Goal: Task Accomplishment & Management: Manage account settings

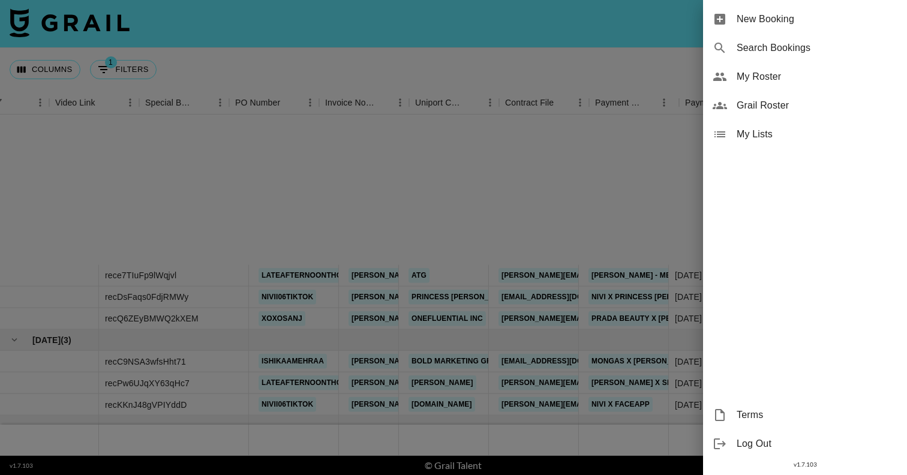
scroll to position [214, 1159]
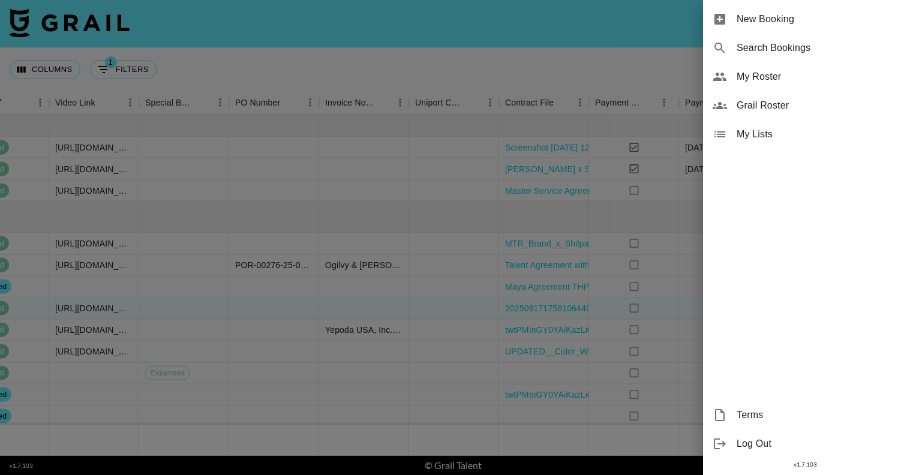
click at [762, 80] on span "My Roster" at bounding box center [817, 77] width 161 height 14
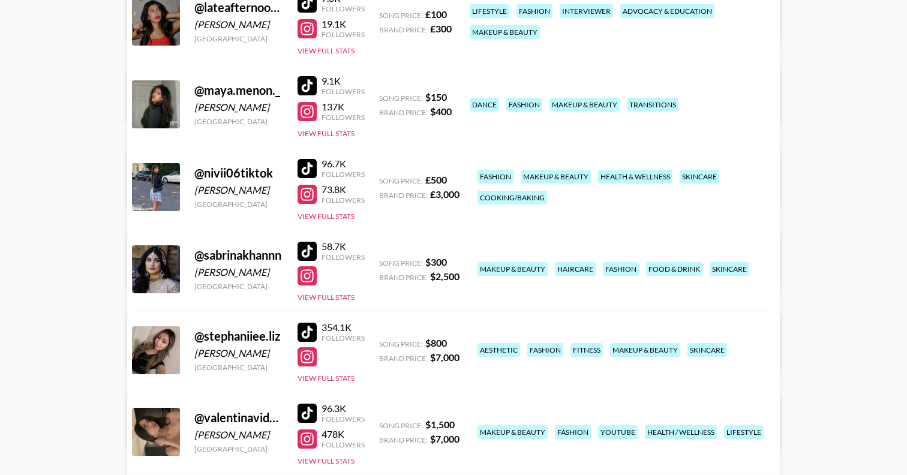
scroll to position [527, 0]
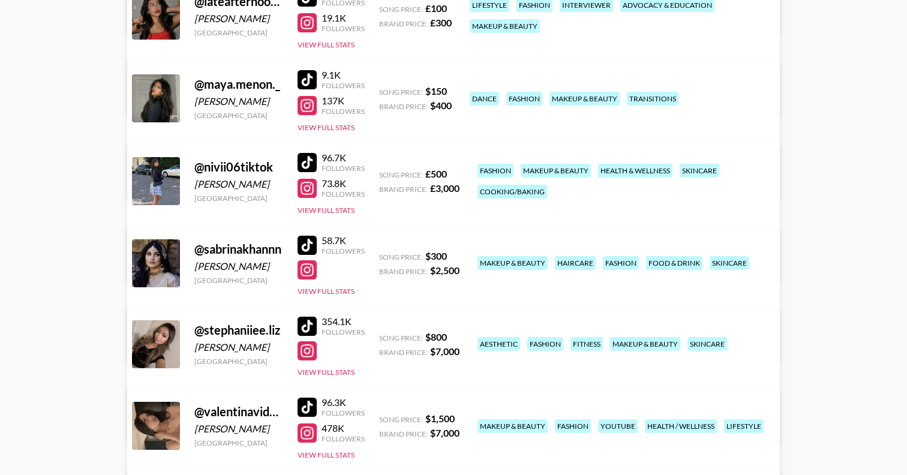
click at [458, 336] on link "View/Edit Details" at bounding box center [303, 342] width 309 height 12
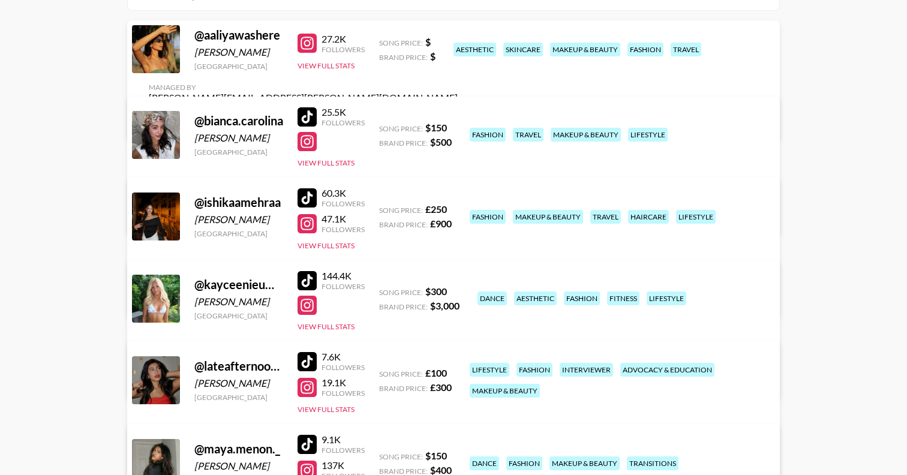
scroll to position [161, 0]
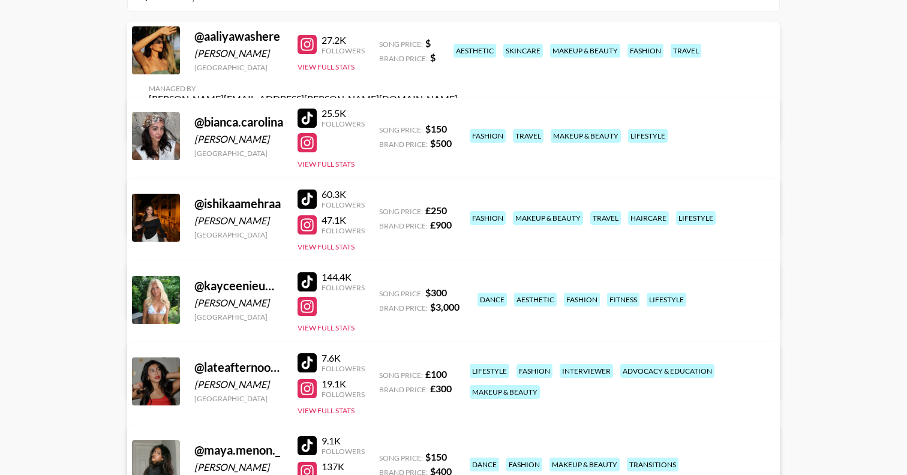
click at [308, 121] on div at bounding box center [307, 118] width 19 height 19
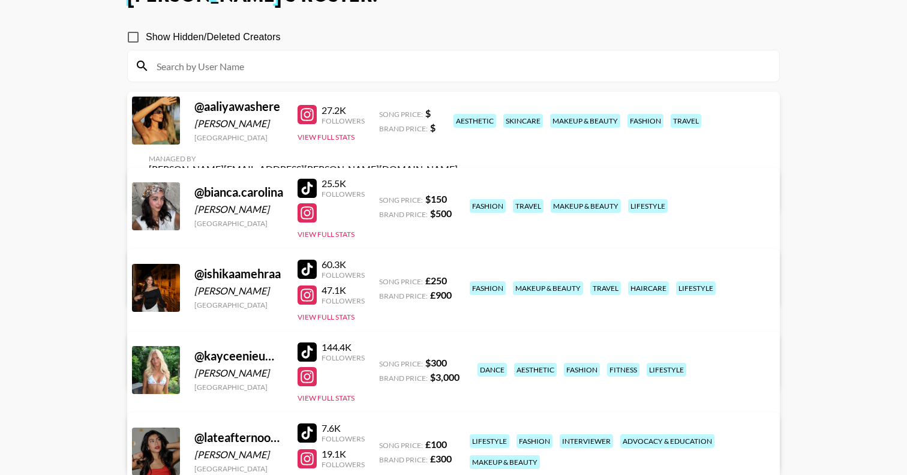
scroll to position [0, 0]
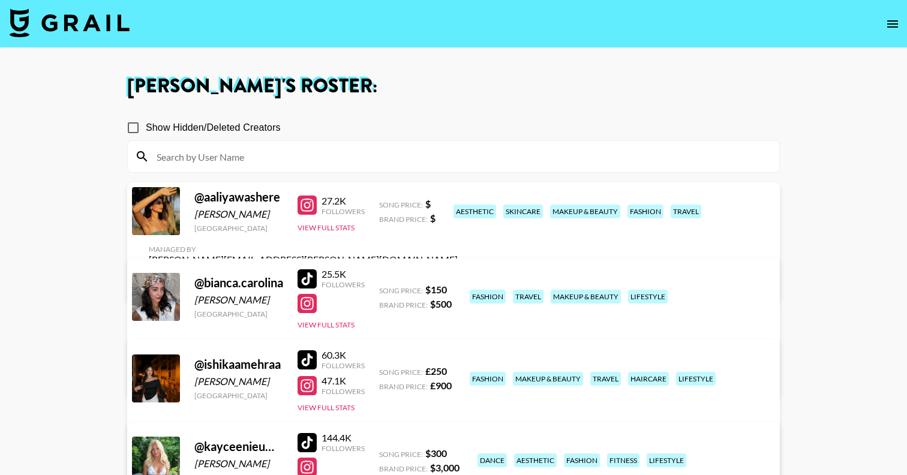
click at [77, 21] on img at bounding box center [70, 22] width 120 height 29
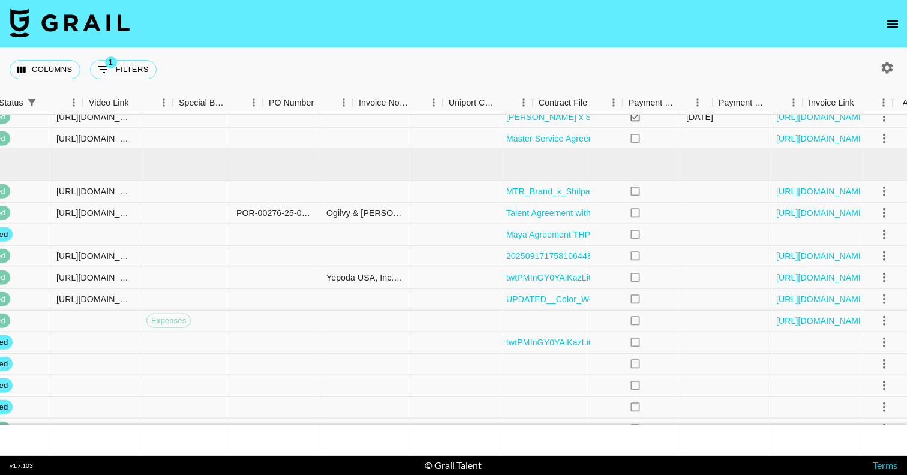
scroll to position [266, 1159]
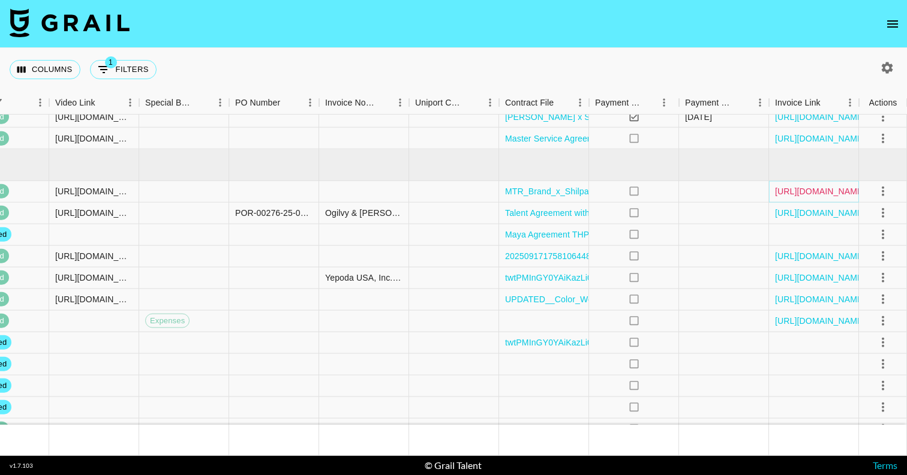
click at [809, 193] on link "https://in.xero.com/ruP3DFchQ5ztq16UD672ZP7LLl3WbwUJFjWXN1Oh" at bounding box center [820, 191] width 91 height 12
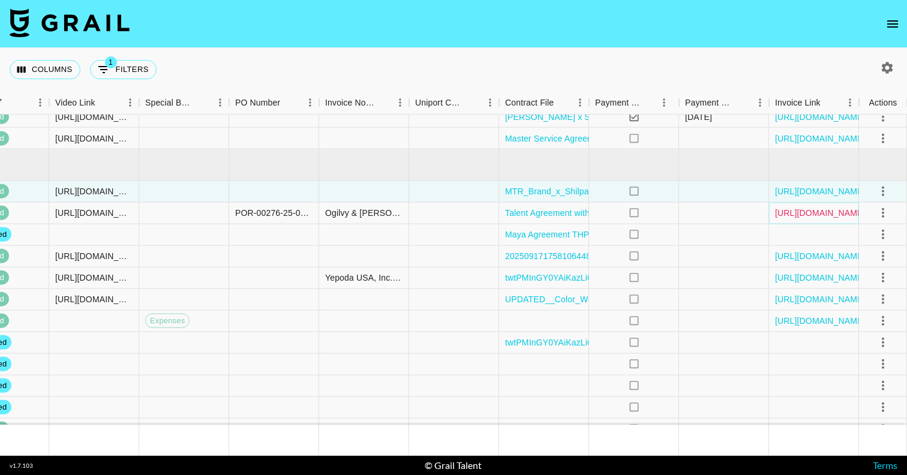
click at [809, 210] on link "https://in.xero.com/4P9PU2ZyebeusrykSSW29iw349TPQxz6ZhDrqUt0" at bounding box center [820, 213] width 91 height 12
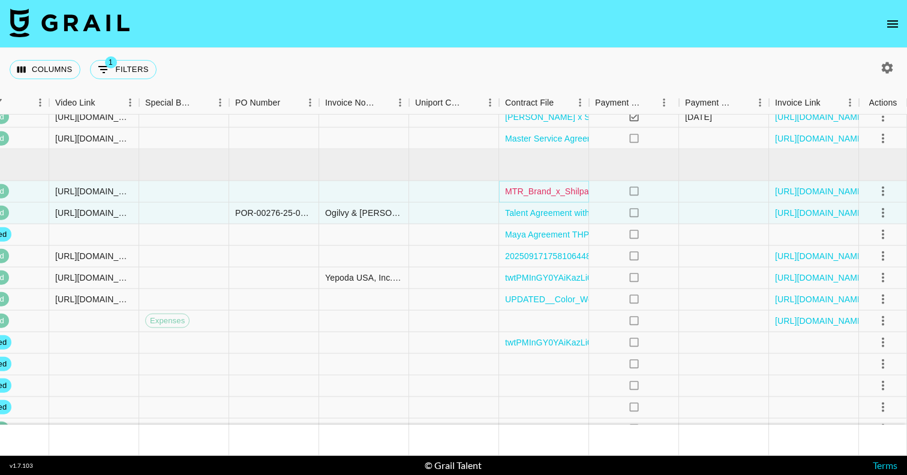
click at [553, 193] on link "MTR_Brand_x_Shilpa_Sajan Signed.pdf" at bounding box center [582, 191] width 154 height 12
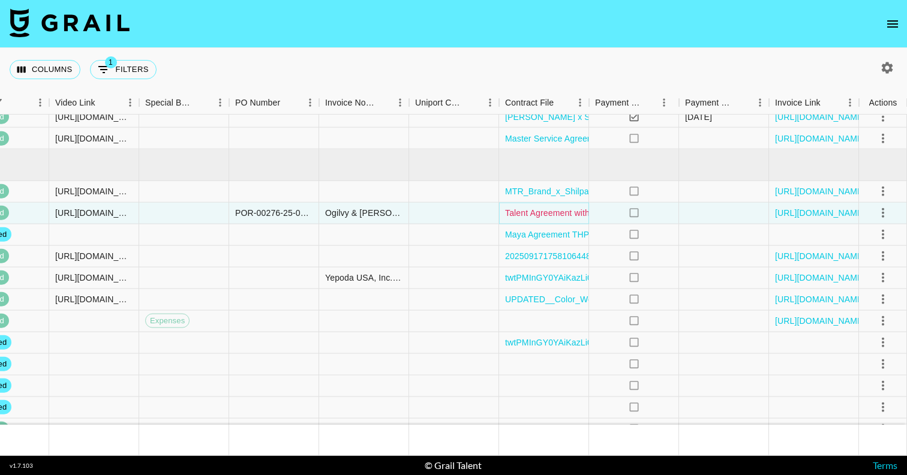
click at [546, 212] on link "Talent Agreement with Shilpa Sajan (Kiehl's) (68ad89f94c) (2).pdf" at bounding box center [663, 213] width 316 height 12
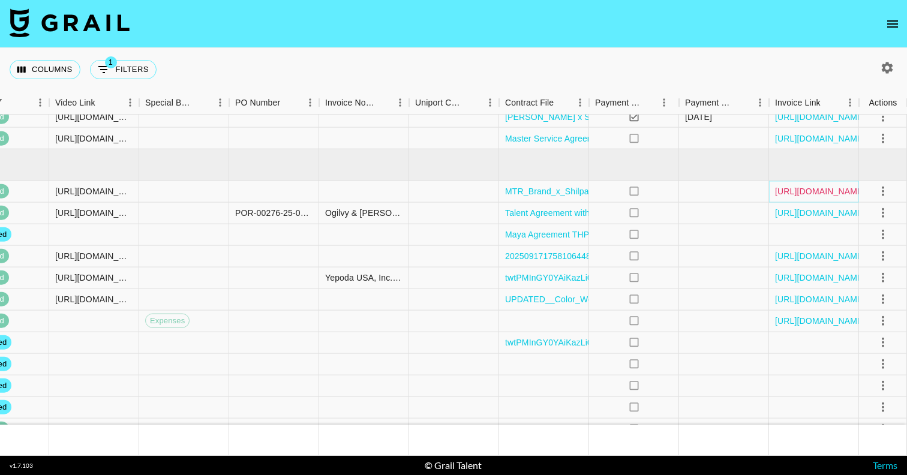
click at [817, 195] on link "https://in.xero.com/ruP3DFchQ5ztq16UD672ZP7LLl3WbwUJFjWXN1Oh" at bounding box center [820, 191] width 91 height 12
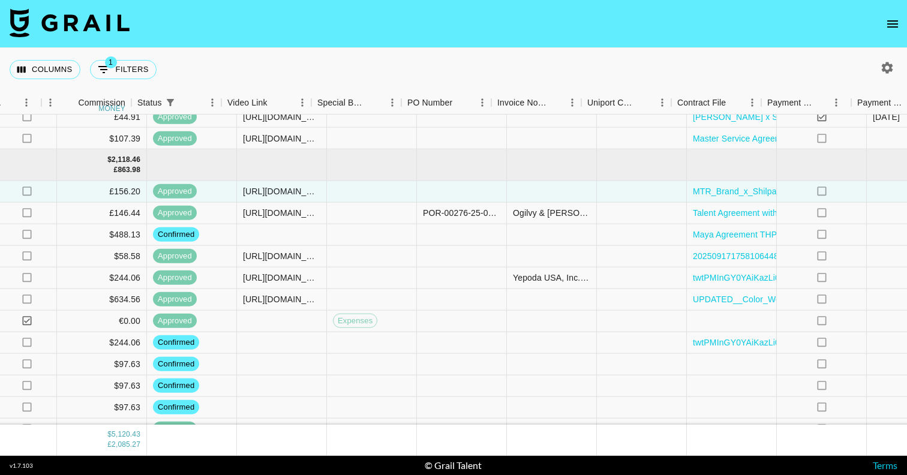
scroll to position [266, 987]
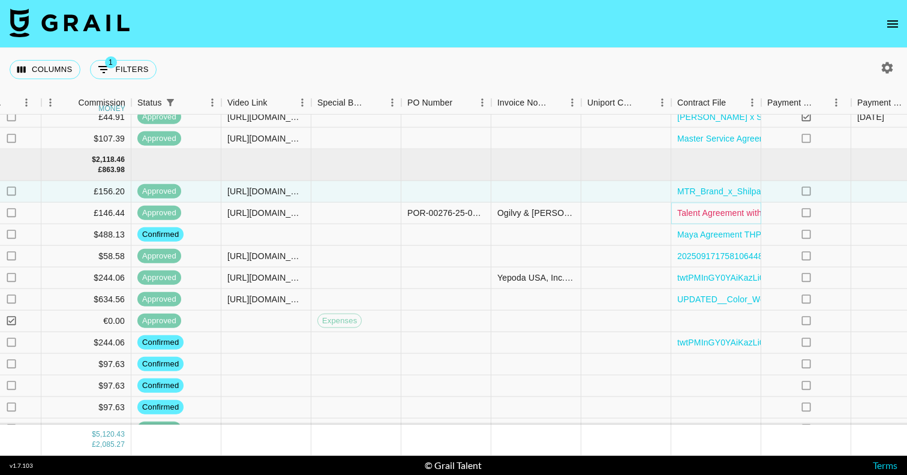
click at [735, 217] on link "Talent Agreement with Shilpa Sajan (Kiehl's) (68ad89f94c) (2).pdf" at bounding box center [835, 213] width 316 height 12
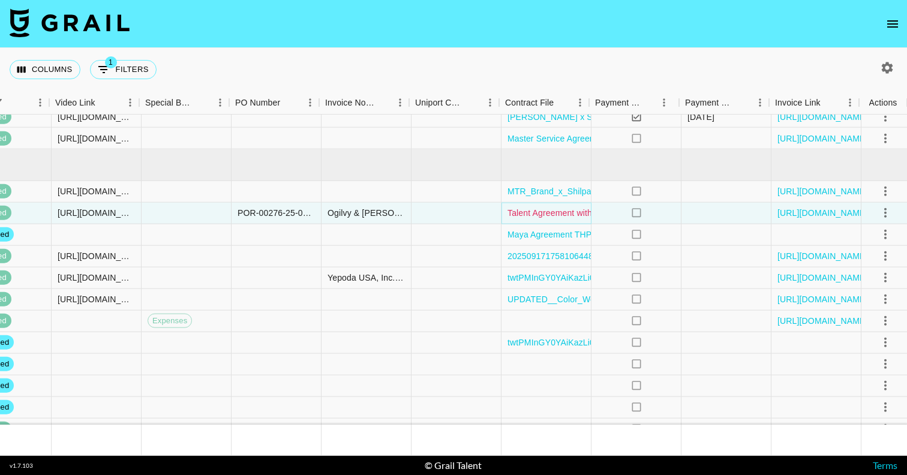
scroll to position [266, 1159]
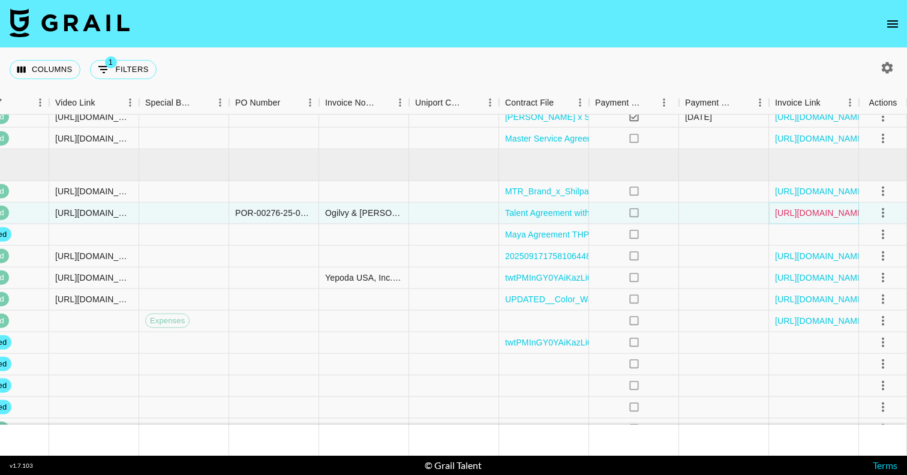
click at [816, 213] on link "https://in.xero.com/4P9PU2ZyebeusrykSSW29iw349TPQxz6ZhDrqUt0" at bounding box center [820, 213] width 91 height 12
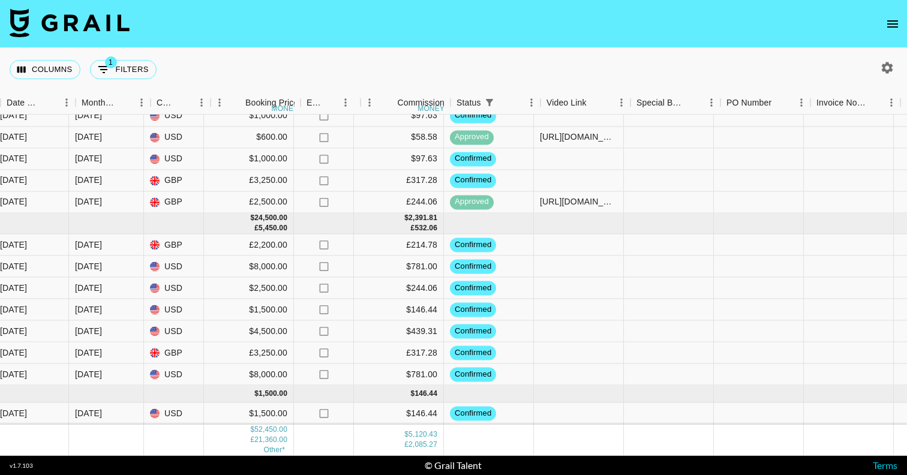
scroll to position [558, 652]
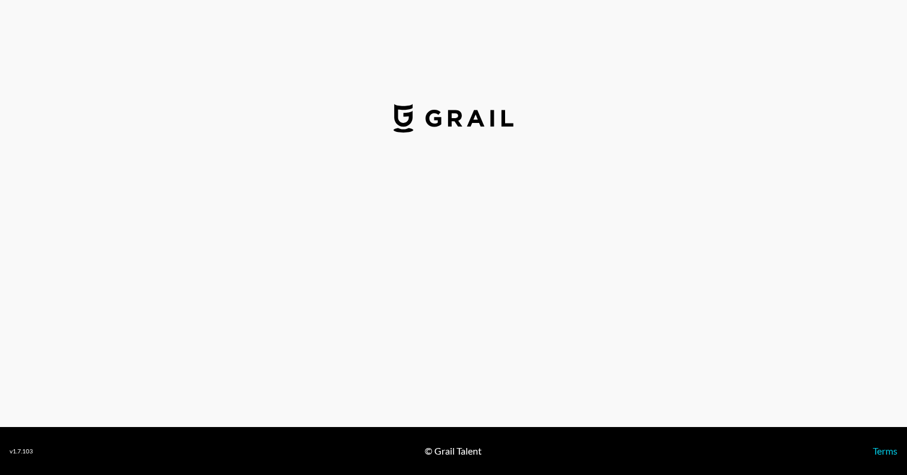
select select "USD"
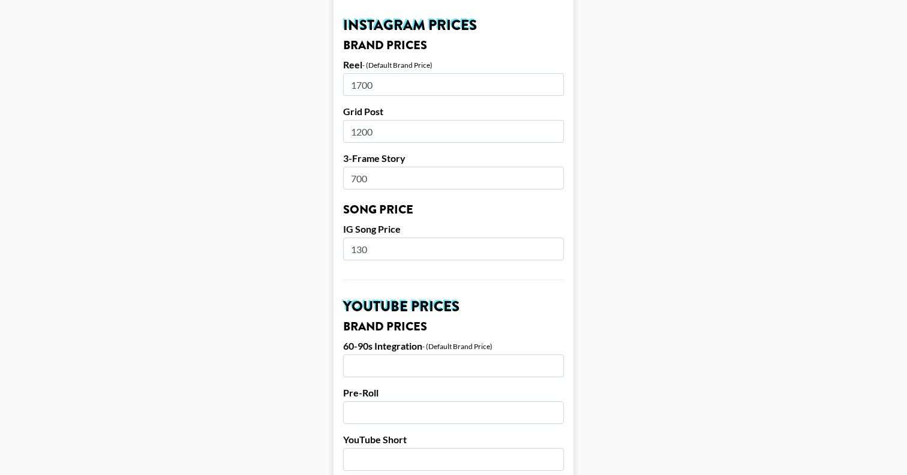
scroll to position [594, 0]
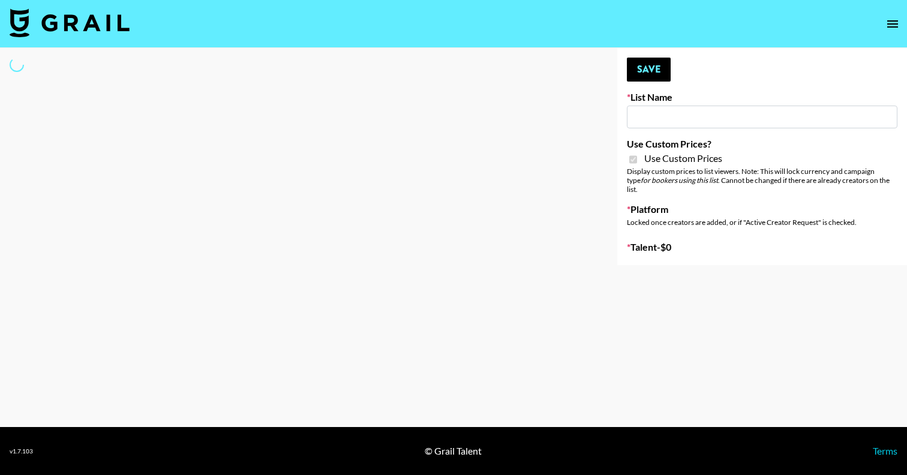
type input "Amaxy Beauty"
checkbox input "true"
select select "Brand"
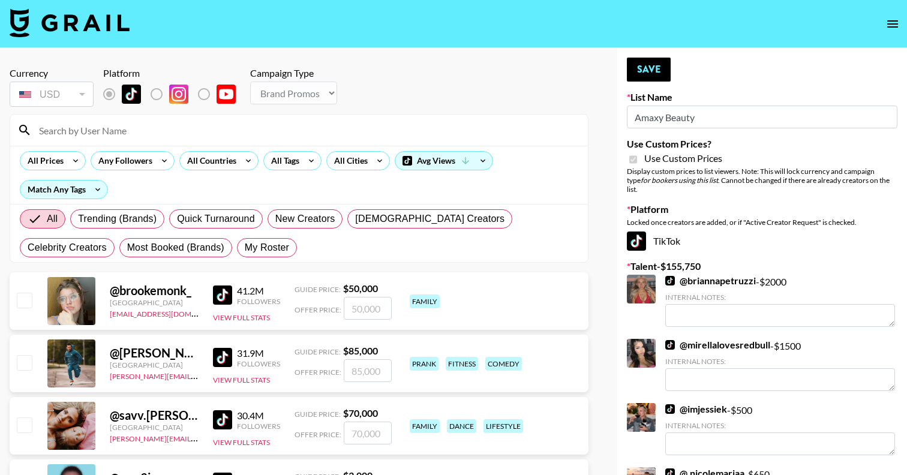
click at [178, 259] on div "All Trending (Brands) Quick Turnaround New Creators [DEMOGRAPHIC_DATA] Creators…" at bounding box center [298, 234] width 563 height 58
click at [245, 248] on span "My Roster" at bounding box center [267, 248] width 44 height 14
click at [245, 248] on input "My Roster" at bounding box center [245, 248] width 0 height 0
radio input "true"
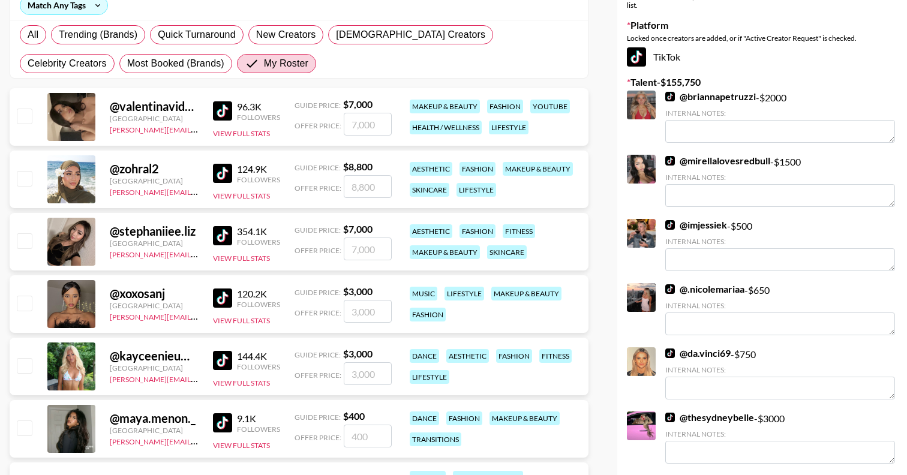
scroll to position [187, 0]
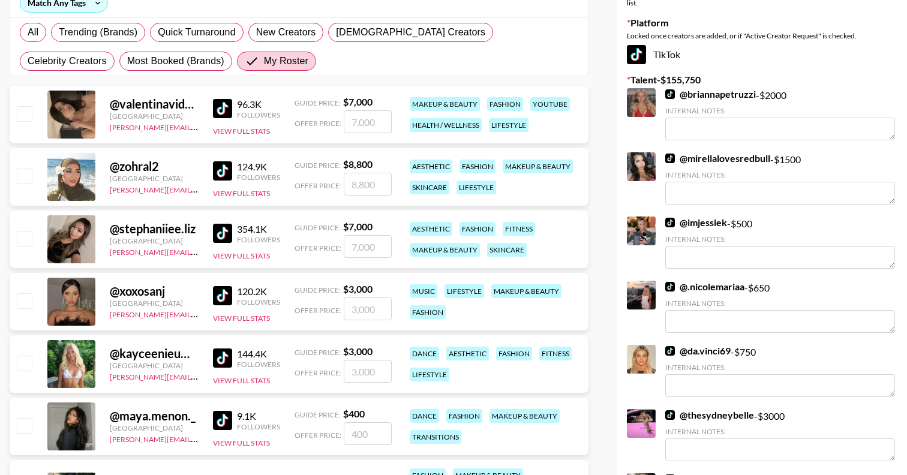
click at [26, 238] on input "checkbox" at bounding box center [24, 238] width 14 height 14
checkbox input "true"
type input "7000"
click at [23, 301] on input "checkbox" at bounding box center [24, 300] width 14 height 14
checkbox input "true"
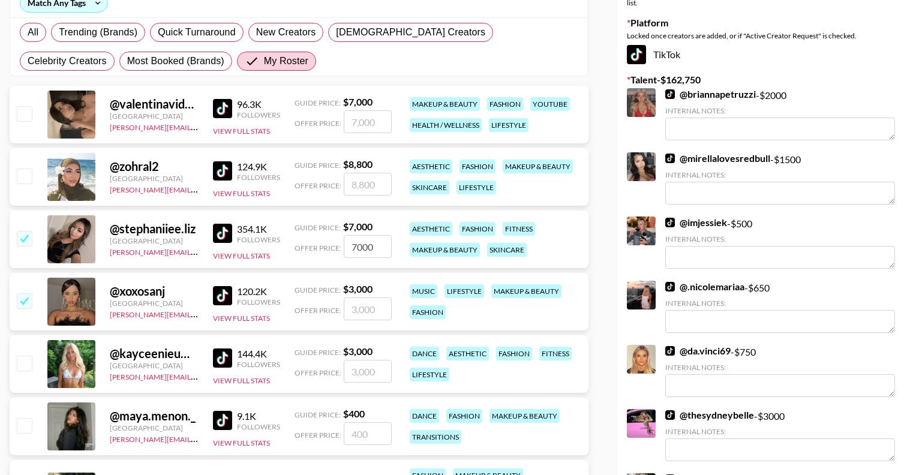
type input "3000"
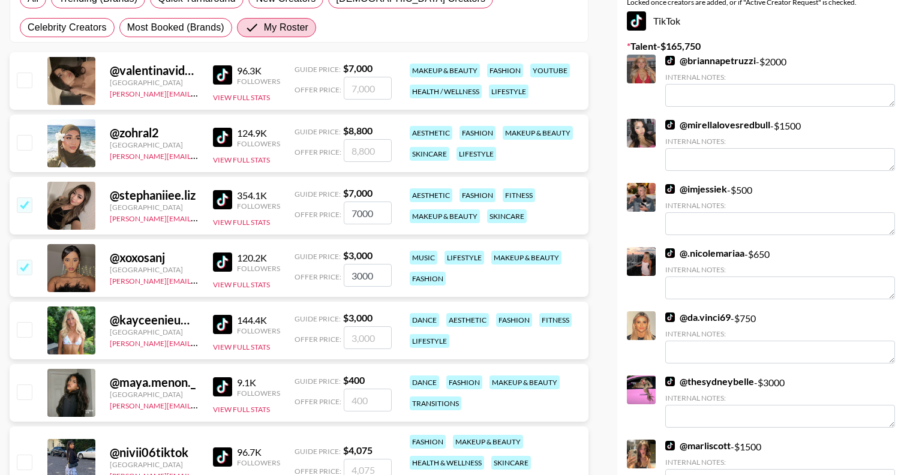
scroll to position [221, 0]
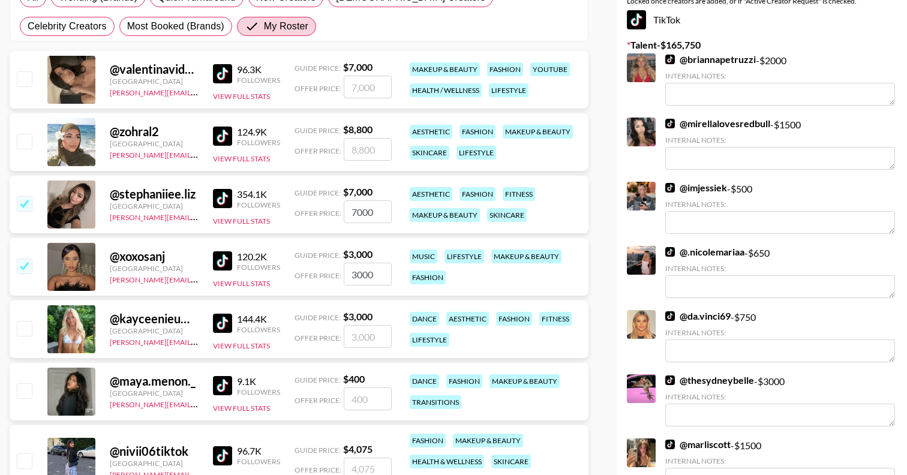
click at [23, 329] on input "checkbox" at bounding box center [24, 328] width 14 height 14
checkbox input "true"
type input "3000"
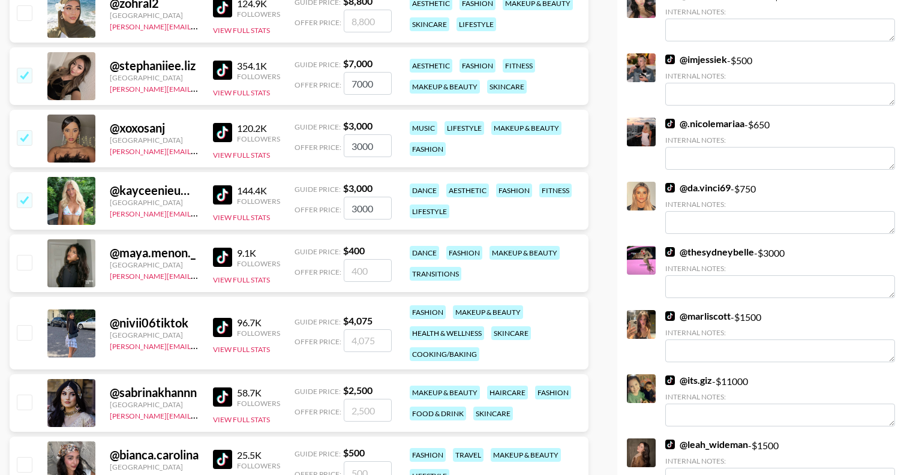
scroll to position [351, 0]
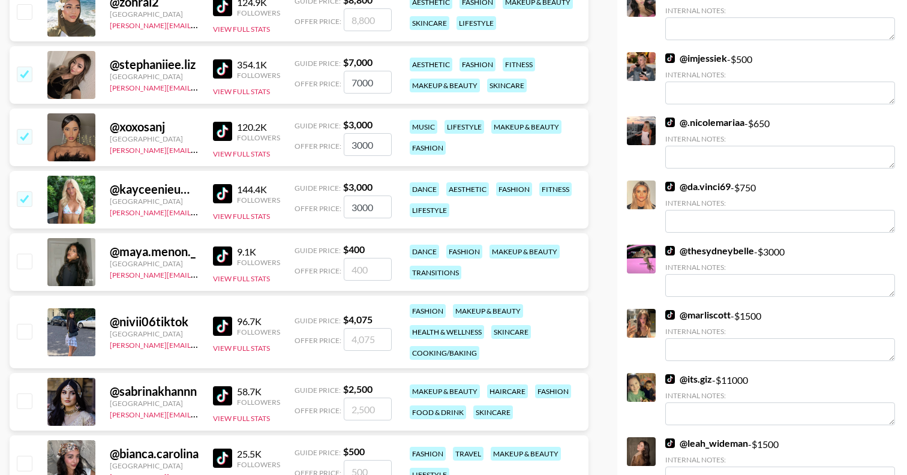
click at [22, 402] on input "checkbox" at bounding box center [24, 400] width 14 height 14
checkbox input "true"
type input "2500"
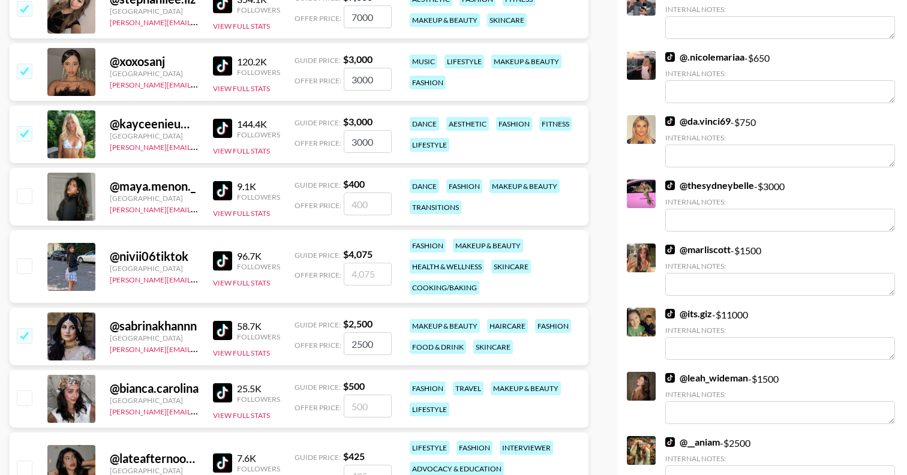
click at [22, 401] on input "checkbox" at bounding box center [24, 397] width 14 height 14
checkbox input "true"
type input "500"
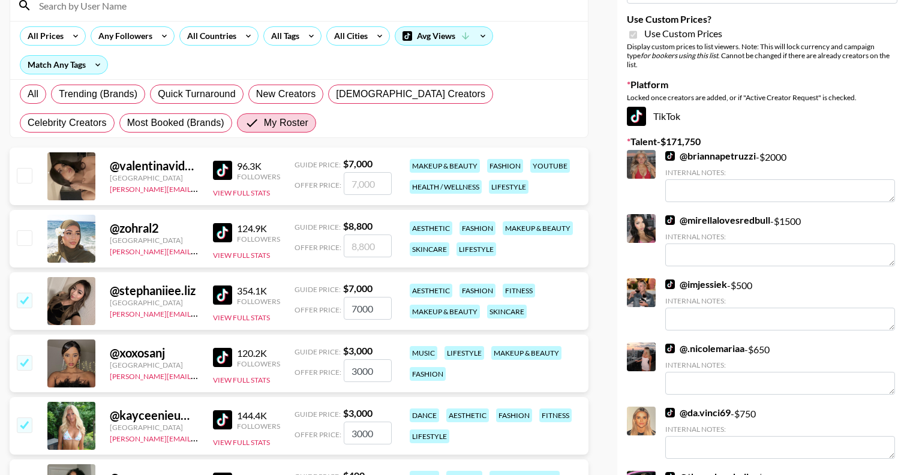
scroll to position [0, 0]
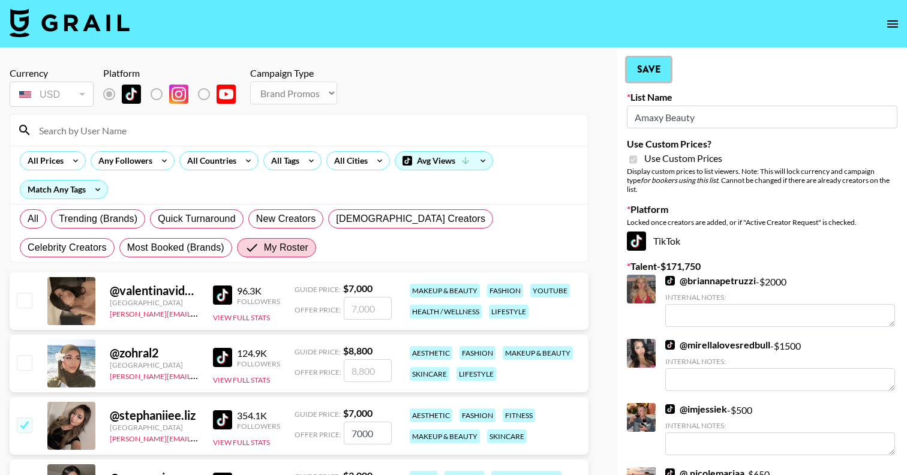
click at [645, 74] on button "Save" at bounding box center [649, 70] width 44 height 24
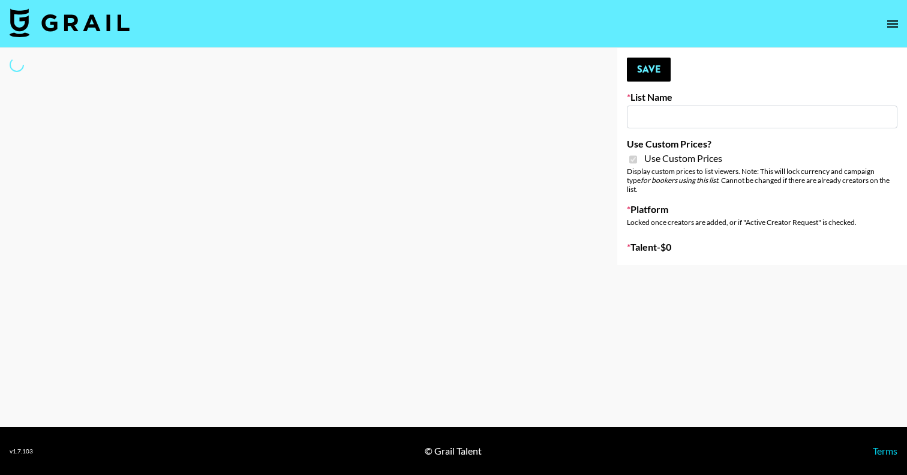
type input "COSRX LA"
checkbox input "true"
select select "Brand"
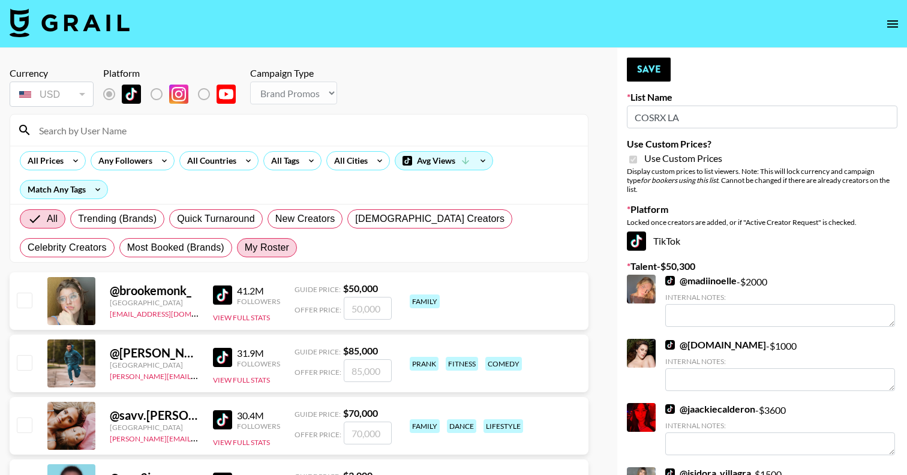
click at [245, 247] on span "My Roster" at bounding box center [267, 248] width 44 height 14
click at [245, 248] on input "My Roster" at bounding box center [245, 248] width 0 height 0
radio input "true"
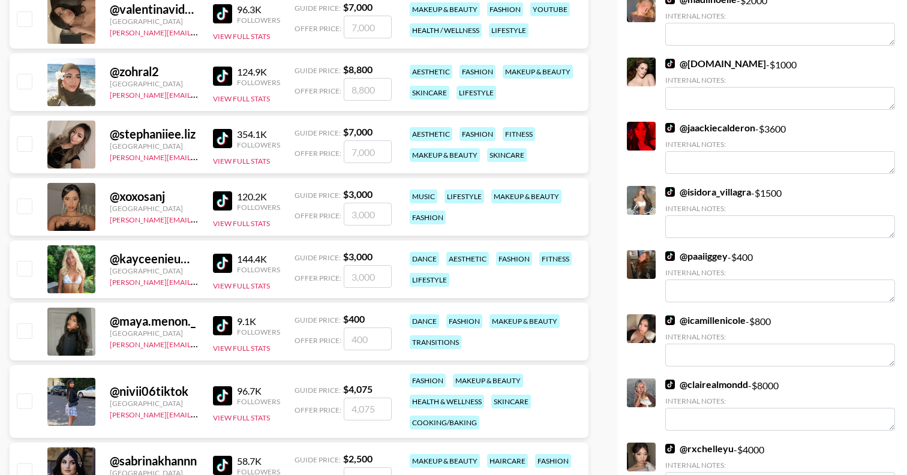
scroll to position [284, 0]
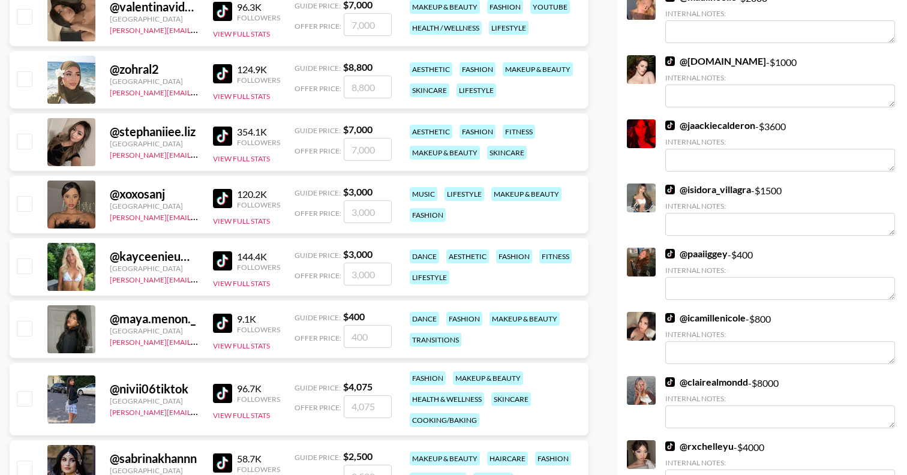
click at [26, 265] on input "checkbox" at bounding box center [24, 266] width 14 height 14
checkbox input "true"
type input "3000"
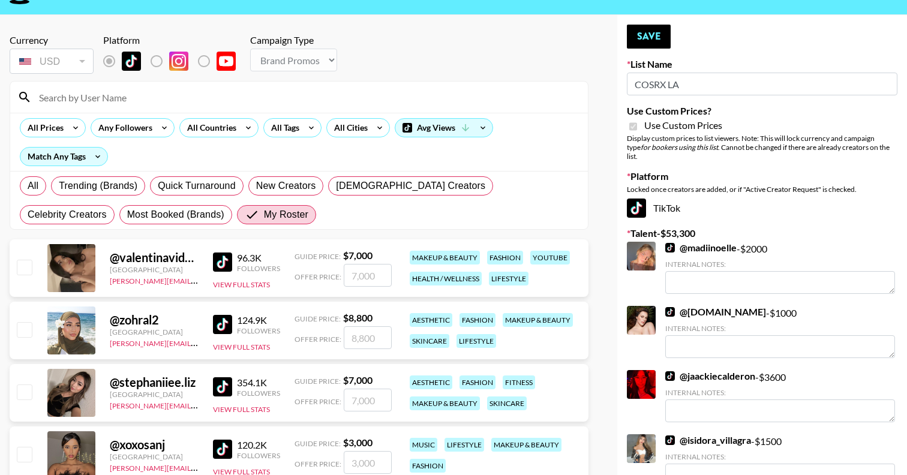
scroll to position [0, 0]
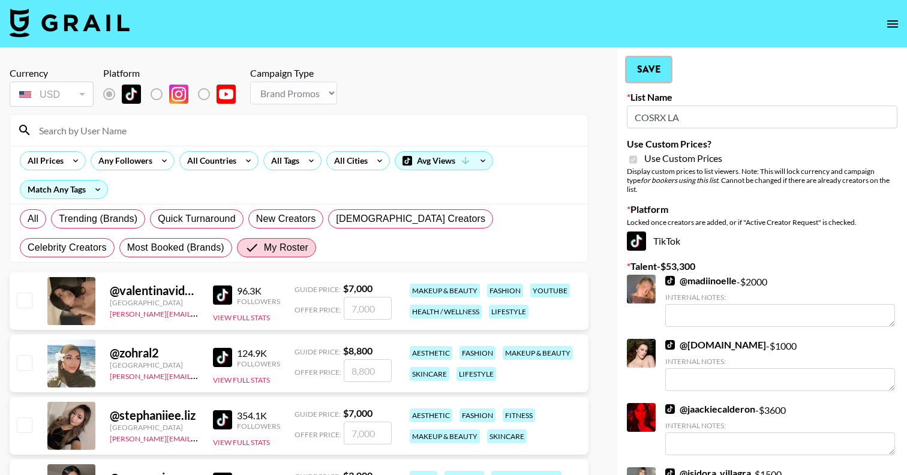
click at [657, 66] on button "Save" at bounding box center [649, 70] width 44 height 24
